Goal: Transaction & Acquisition: Purchase product/service

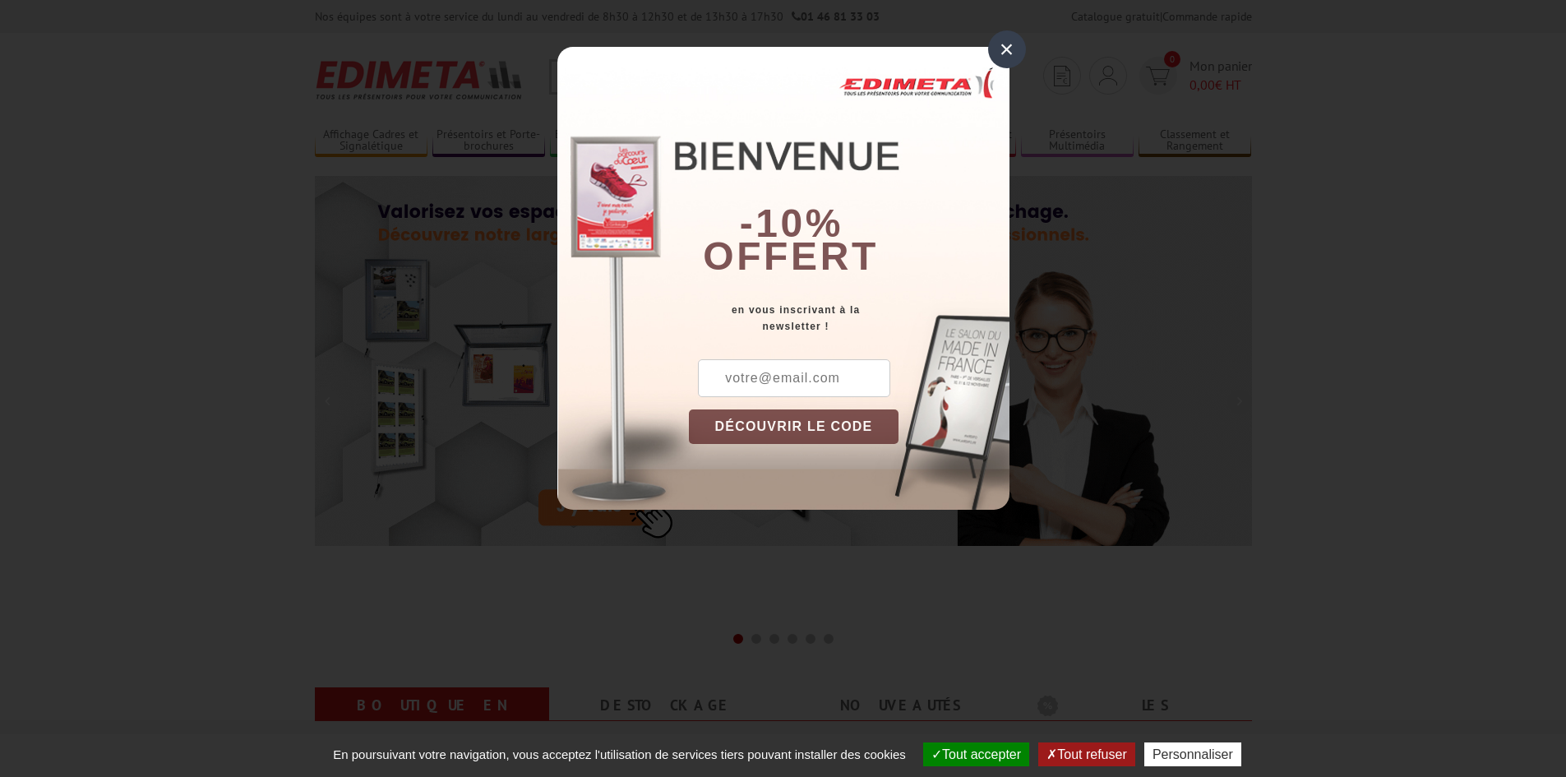
click at [1005, 52] on div "×" at bounding box center [1007, 49] width 38 height 38
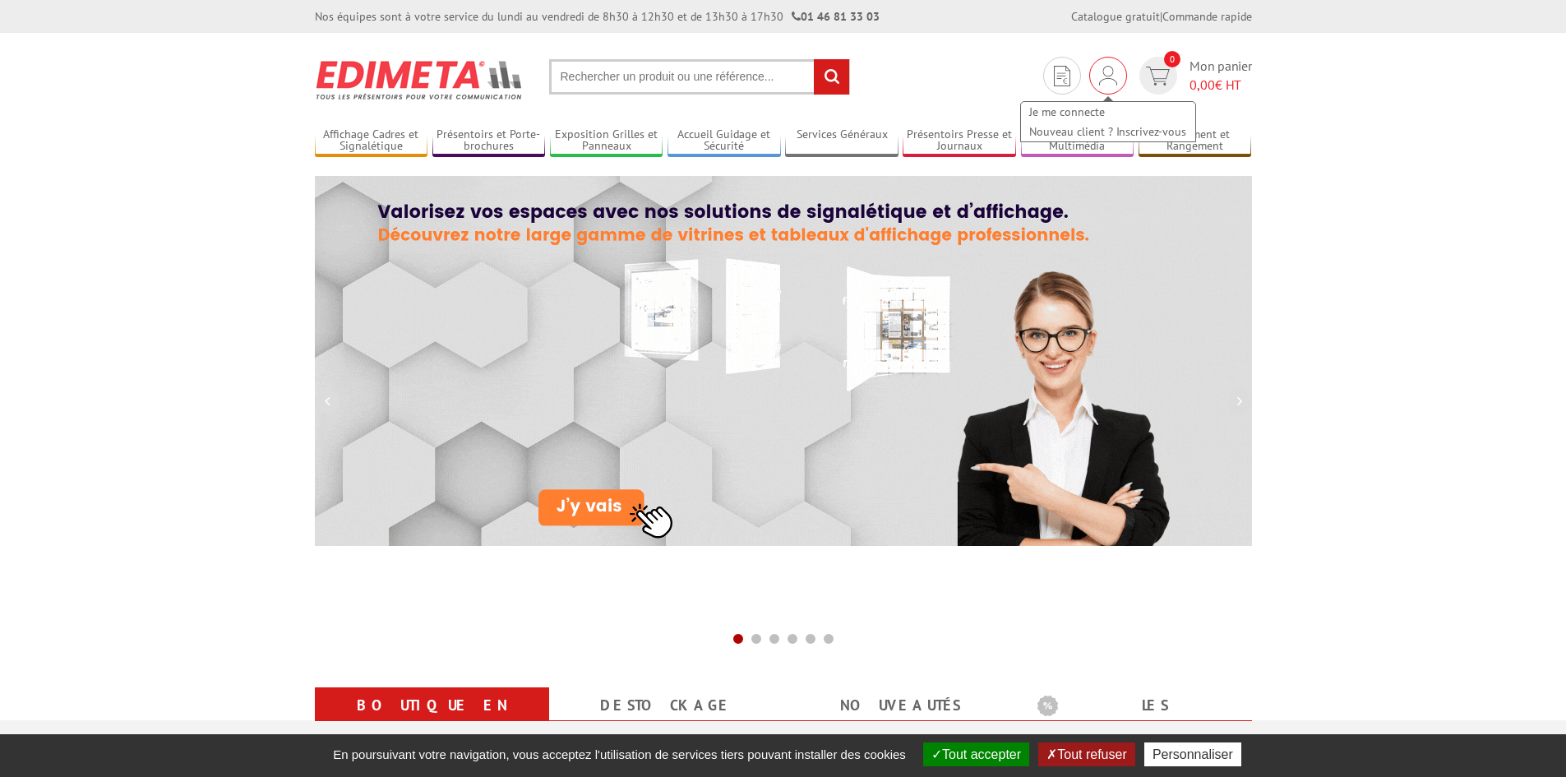
click at [1106, 73] on img at bounding box center [1108, 76] width 18 height 20
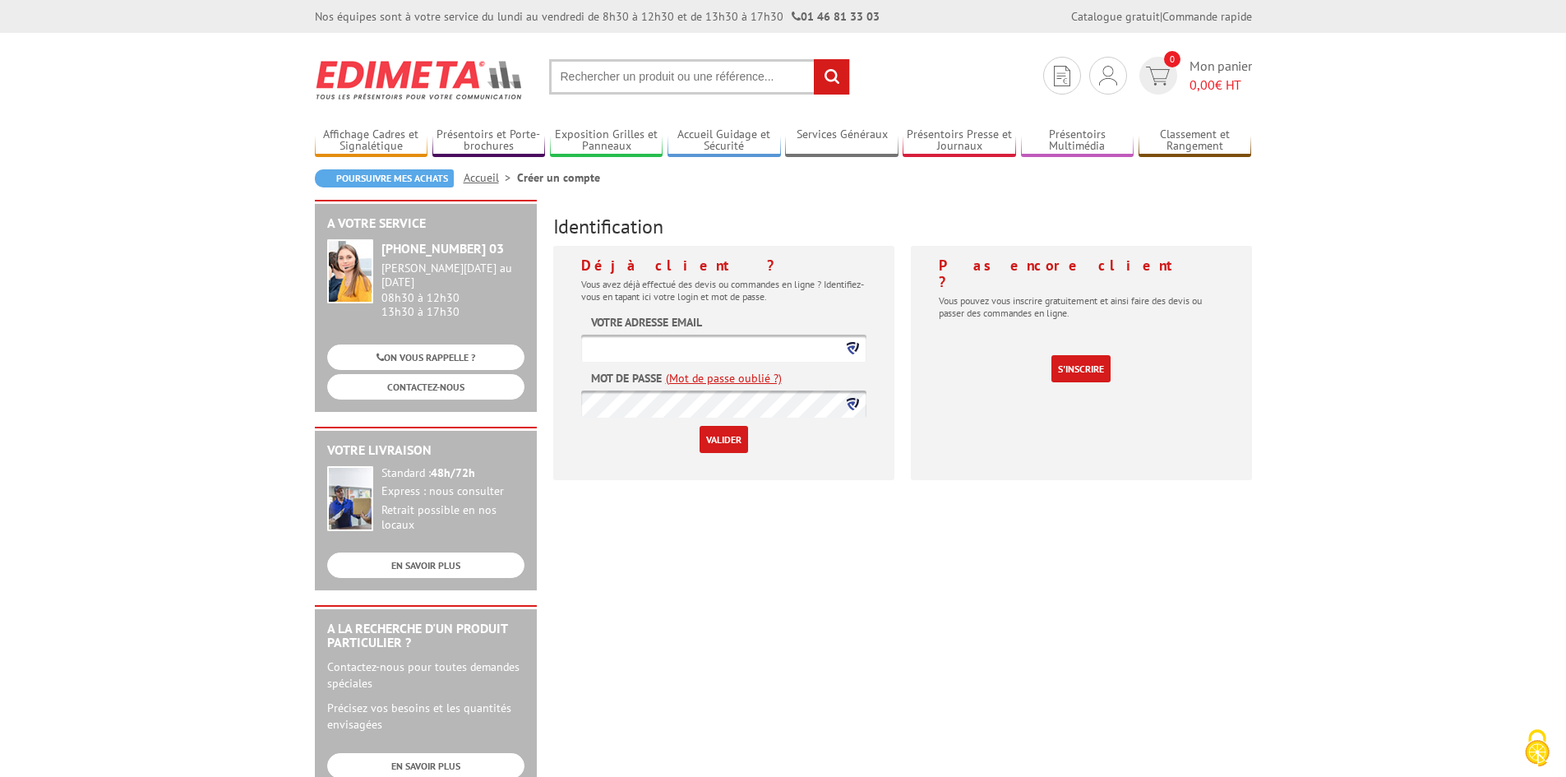
click at [640, 349] on input "text" at bounding box center [723, 348] width 285 height 27
type input "christelle.kunckler@orange.fr"
click at [854, 400] on icon at bounding box center [853, 404] width 12 height 12
click at [726, 445] on input "Valider" at bounding box center [724, 439] width 49 height 27
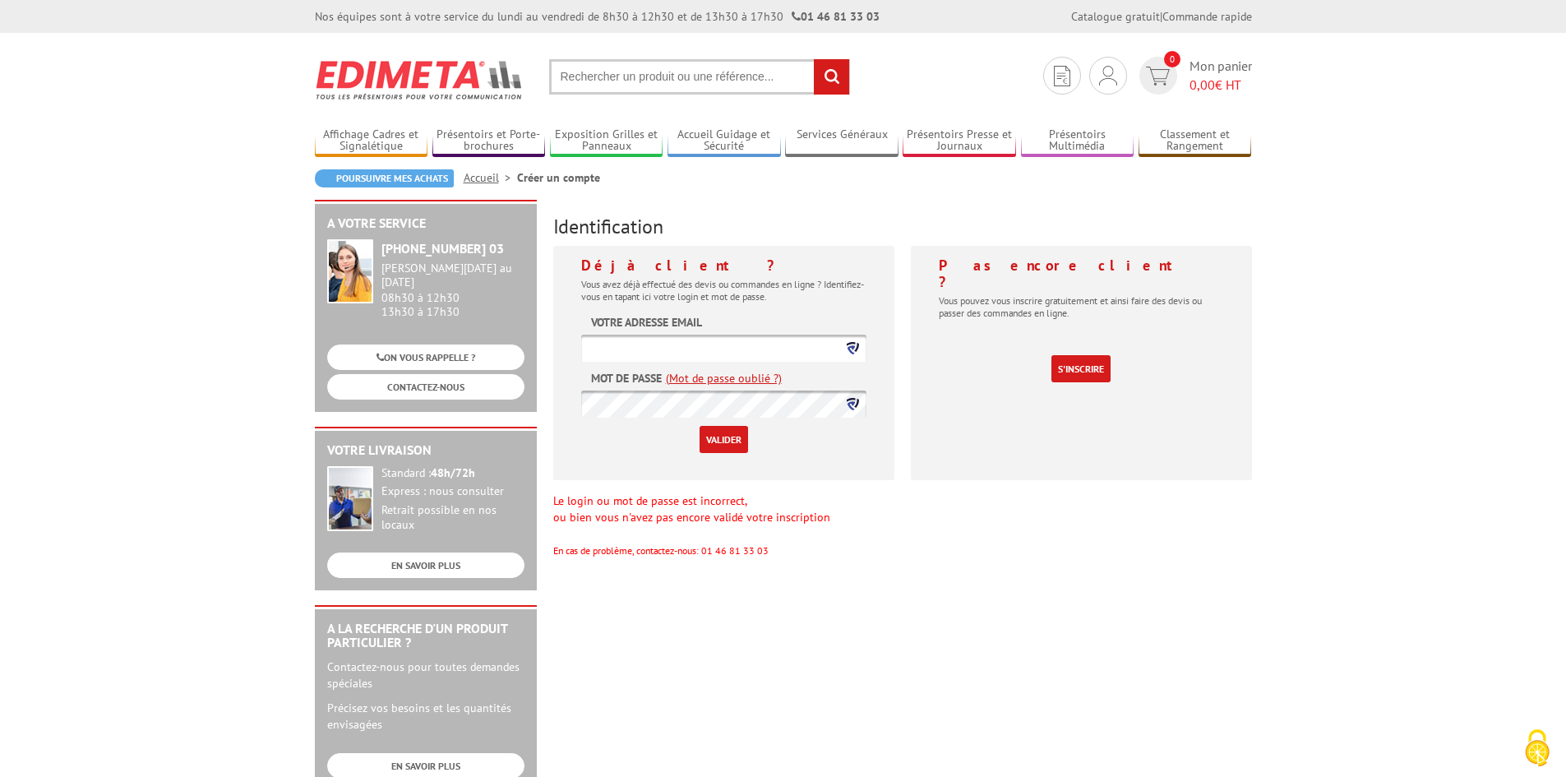
click at [630, 351] on input "text" at bounding box center [723, 348] width 285 height 27
type input "christelle.kunckler@orange.fr"
click at [719, 437] on input "Valider" at bounding box center [724, 439] width 49 height 27
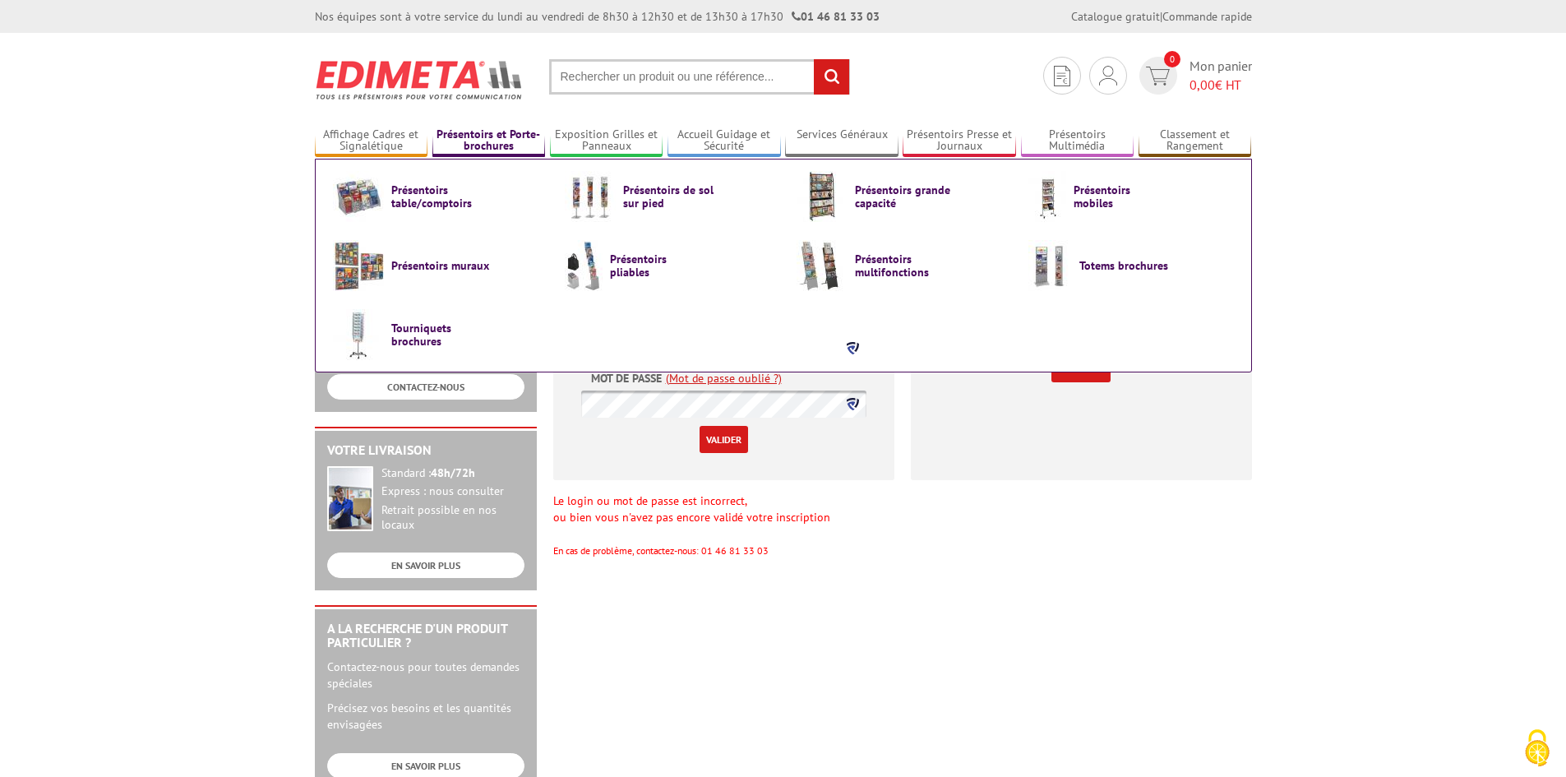
click at [467, 138] on link "Présentoirs et Porte-brochures" at bounding box center [488, 140] width 113 height 27
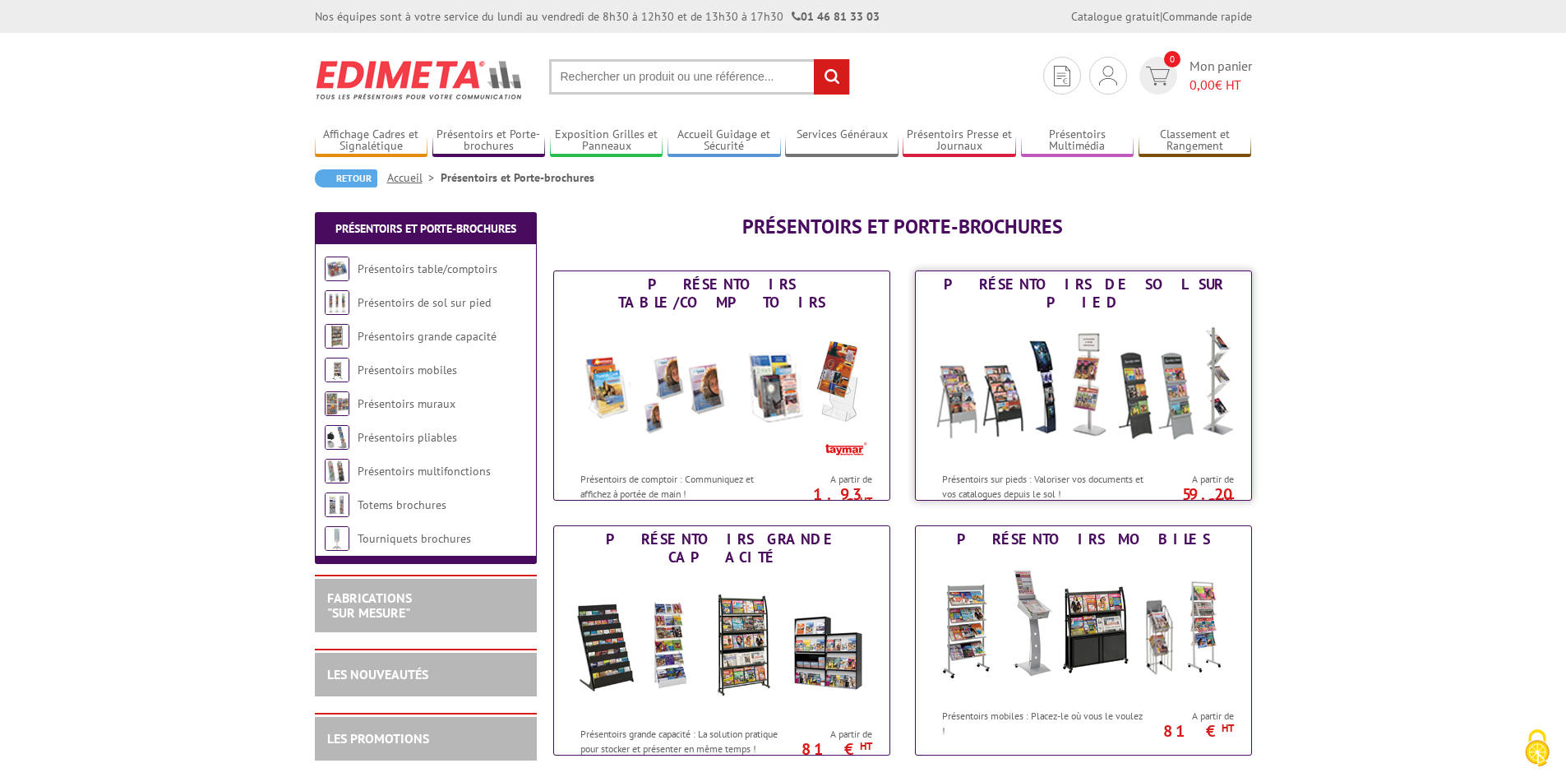
click at [1066, 373] on img at bounding box center [1083, 390] width 304 height 148
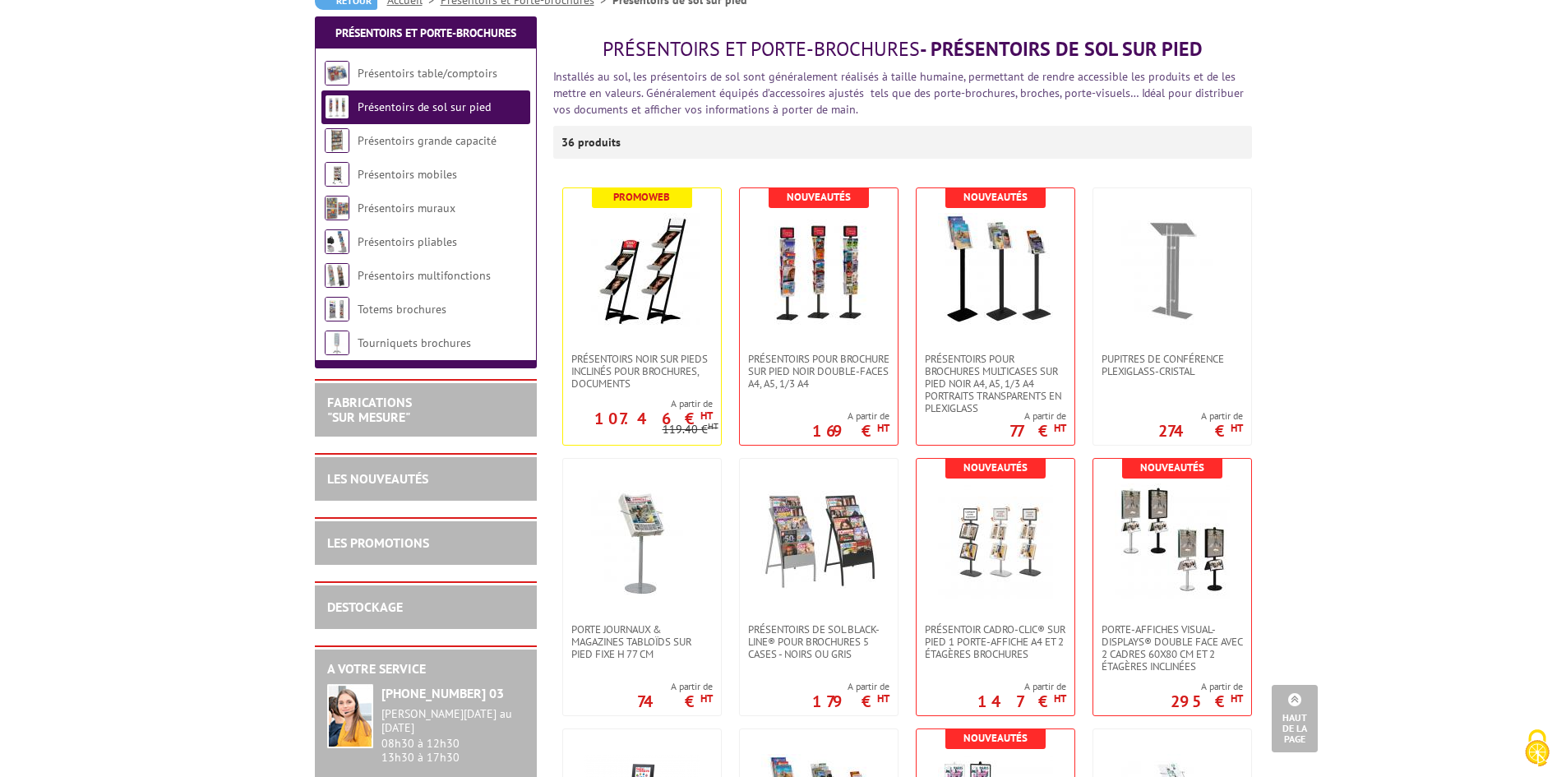
scroll to position [176, 0]
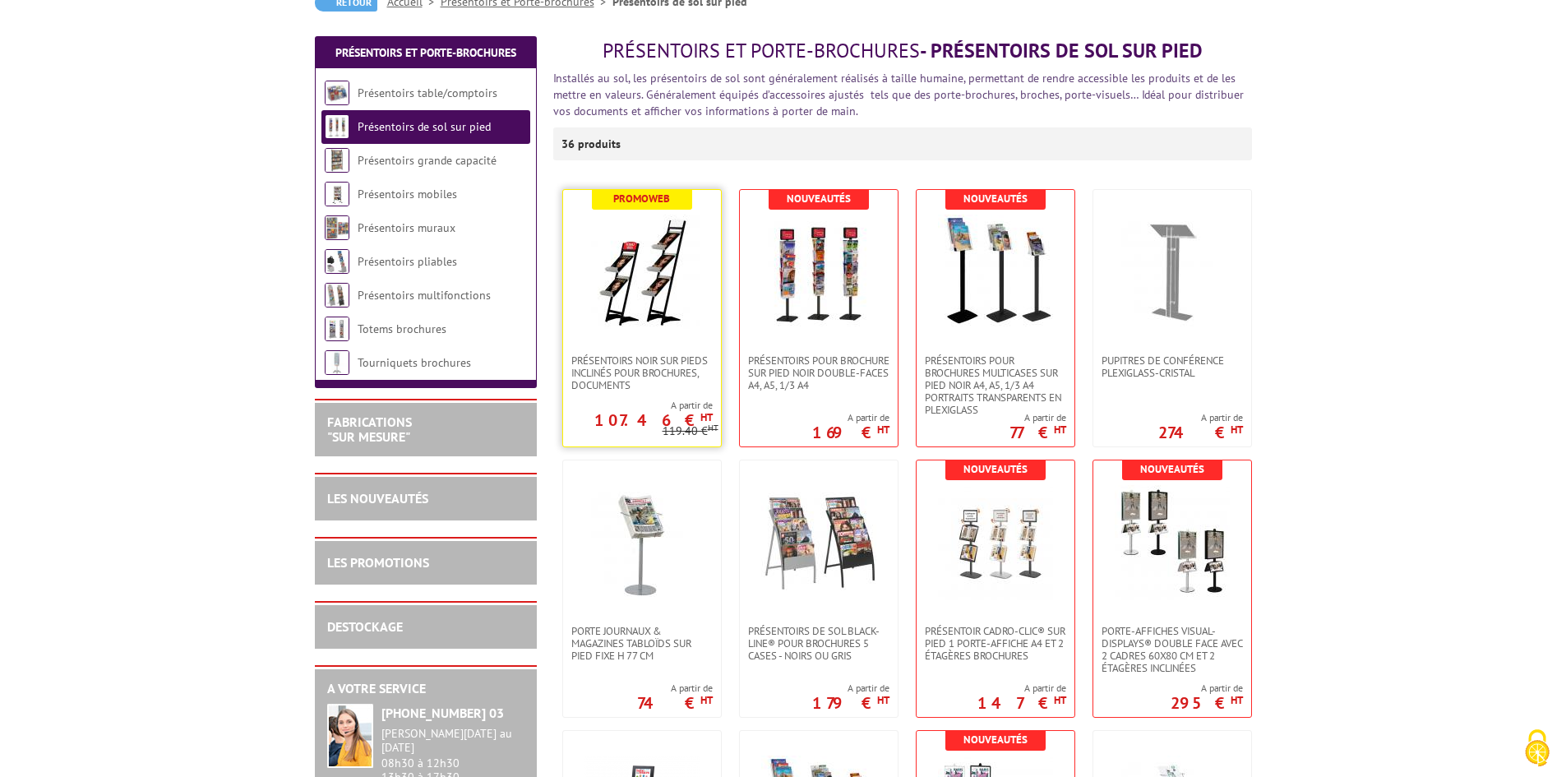
click at [620, 279] on img at bounding box center [642, 272] width 115 height 114
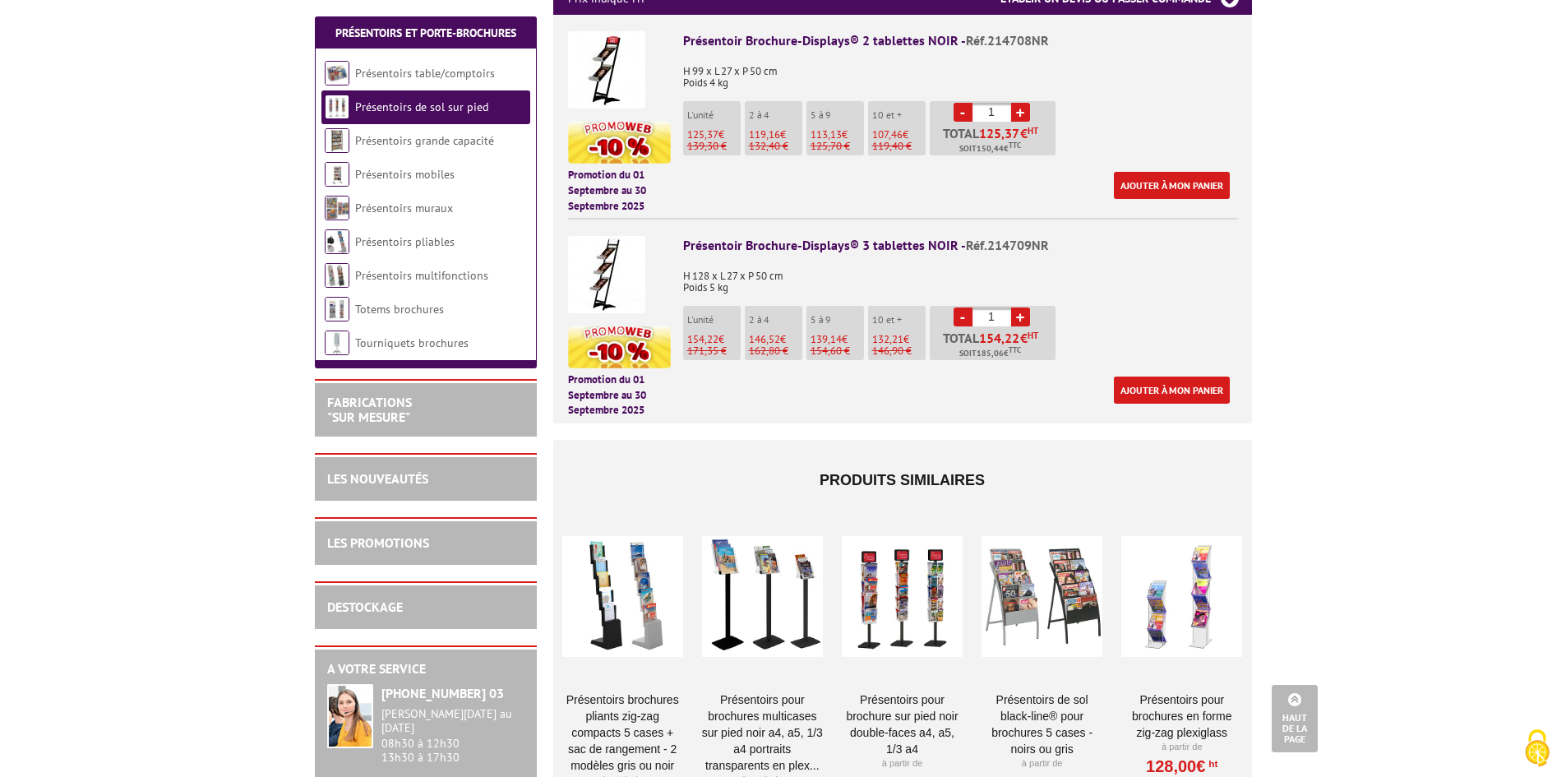
scroll to position [740, 0]
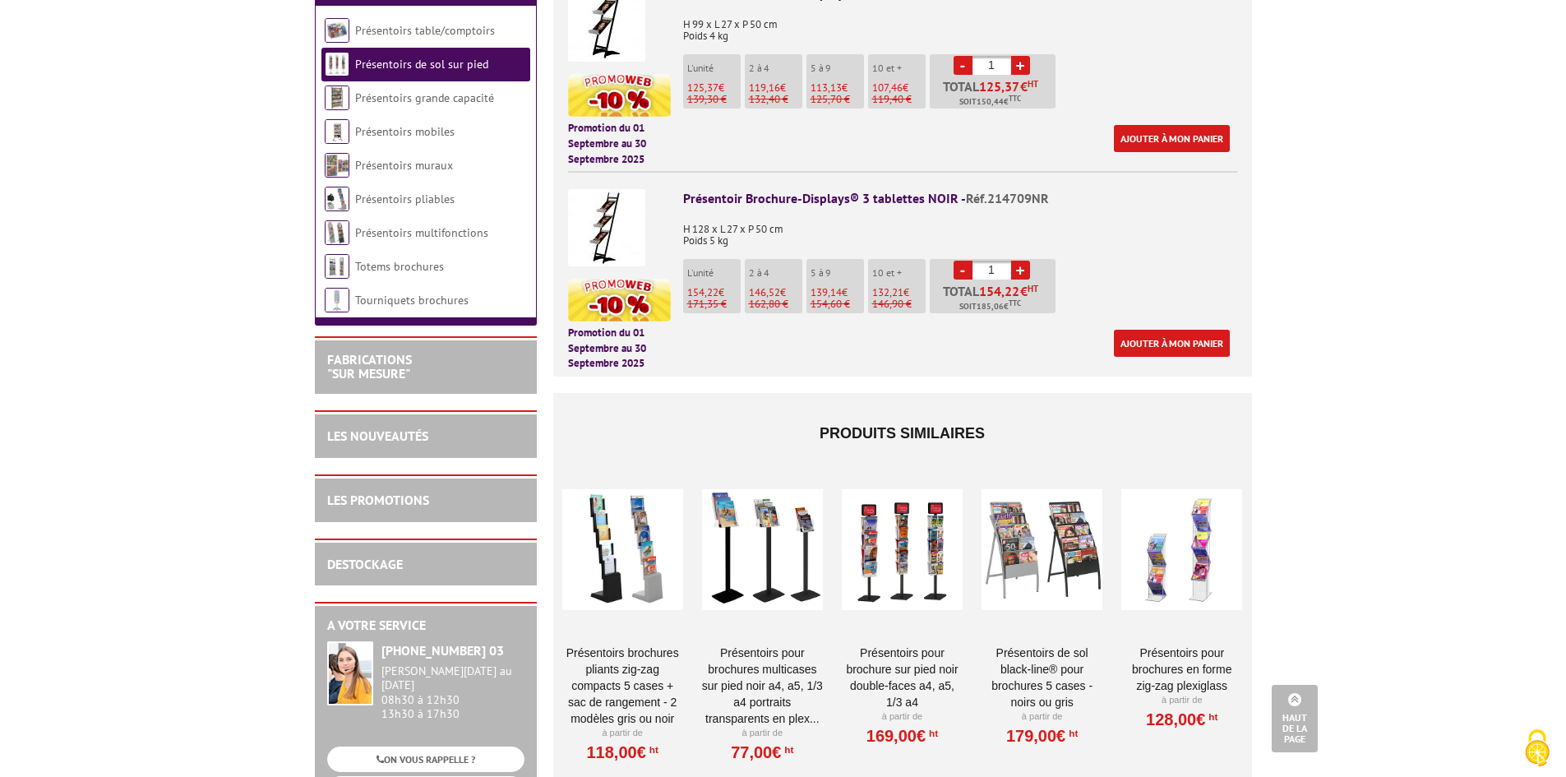
drag, startPoint x: 596, startPoint y: 523, endPoint x: 638, endPoint y: 523, distance: 41.9
click at [596, 523] on div at bounding box center [622, 550] width 121 height 164
